Goal: Navigation & Orientation: Find specific page/section

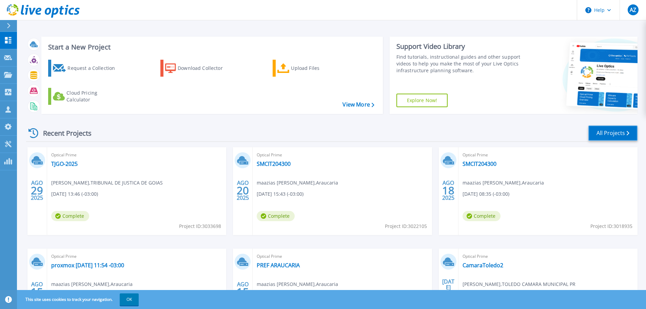
click at [604, 134] on link "All Projects" at bounding box center [613, 133] width 49 height 15
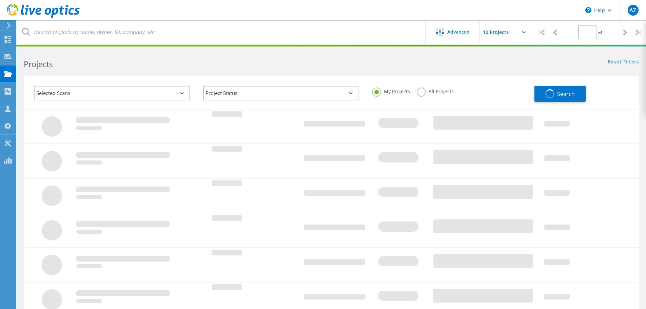
type input "1"
